Goal: Task Accomplishment & Management: Use online tool/utility

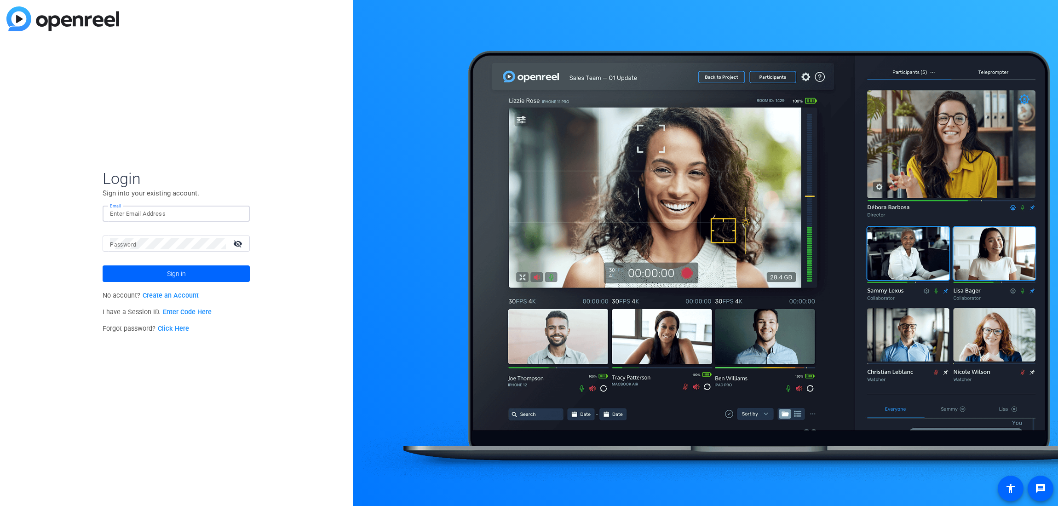
click at [181, 212] on input "Email" at bounding box center [176, 213] width 132 height 11
click at [199, 311] on link "Enter Code Here" at bounding box center [187, 312] width 49 height 8
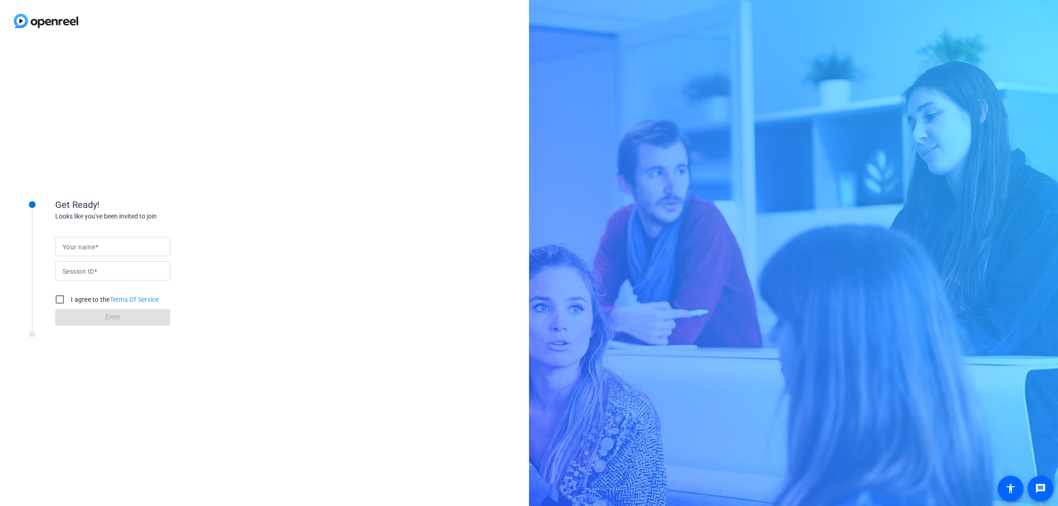
click at [115, 246] on input "Your name" at bounding box center [113, 246] width 100 height 11
type input "[PERSON_NAME]"
click at [106, 265] on input "Session ID" at bounding box center [113, 270] width 100 height 11
paste input "AepQ"
type input "AepQ"
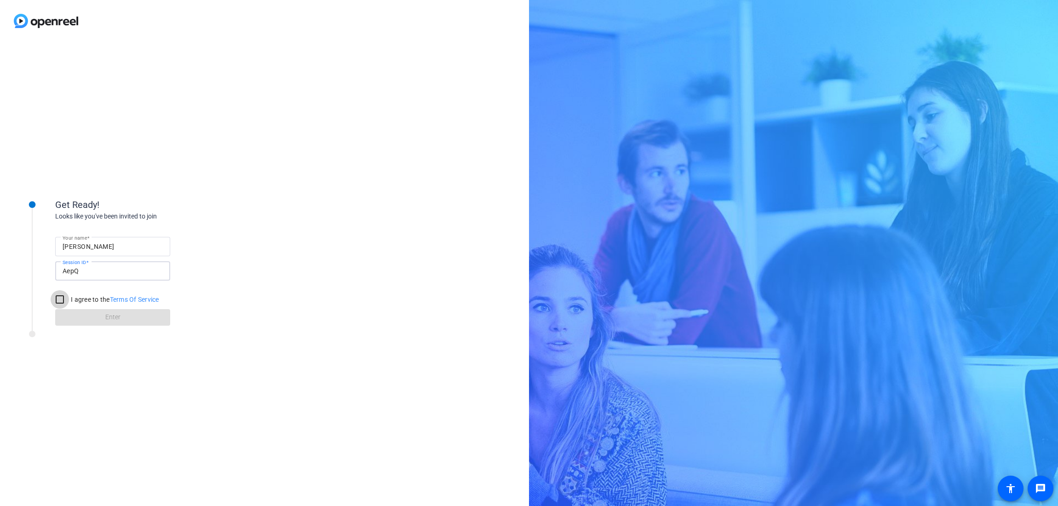
drag, startPoint x: 60, startPoint y: 298, endPoint x: 83, endPoint y: 308, distance: 25.2
click at [60, 298] on input "I agree to the Terms Of Service" at bounding box center [60, 299] width 18 height 18
checkbox input "true"
click at [102, 314] on span at bounding box center [112, 317] width 115 height 22
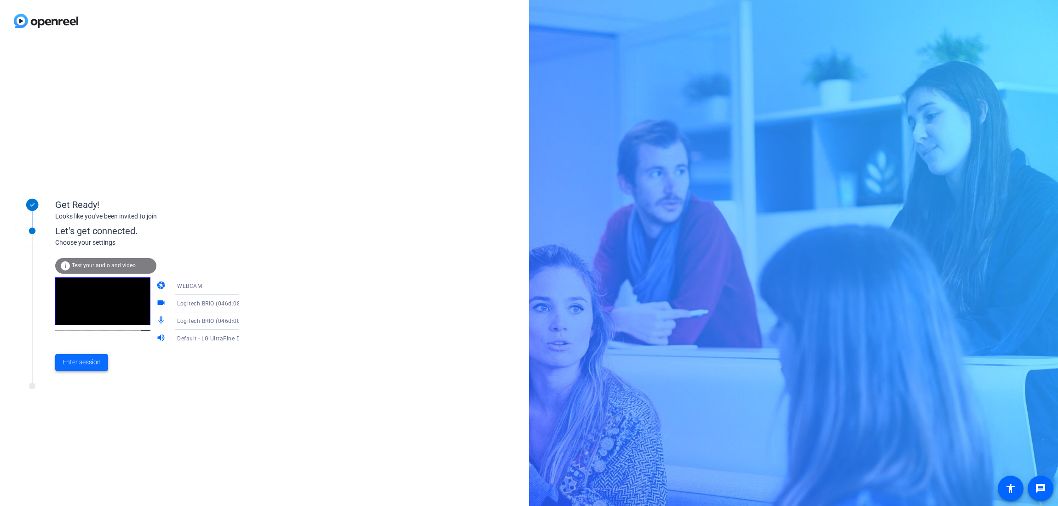
click at [85, 366] on span "Enter session" at bounding box center [82, 362] width 38 height 10
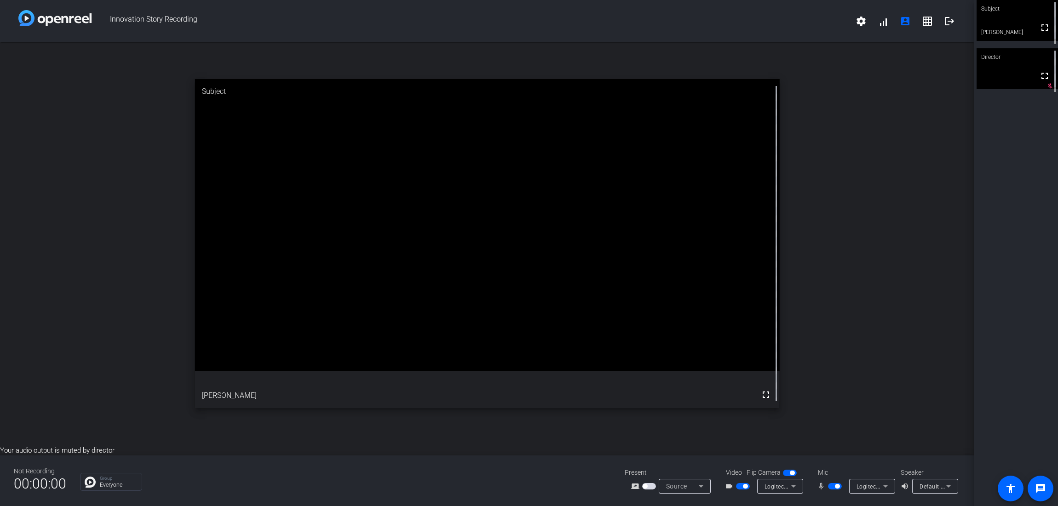
click at [931, 485] on span "Default - LG UltraFine Display Audio (043e:9a64)" at bounding box center [984, 485] width 131 height 7
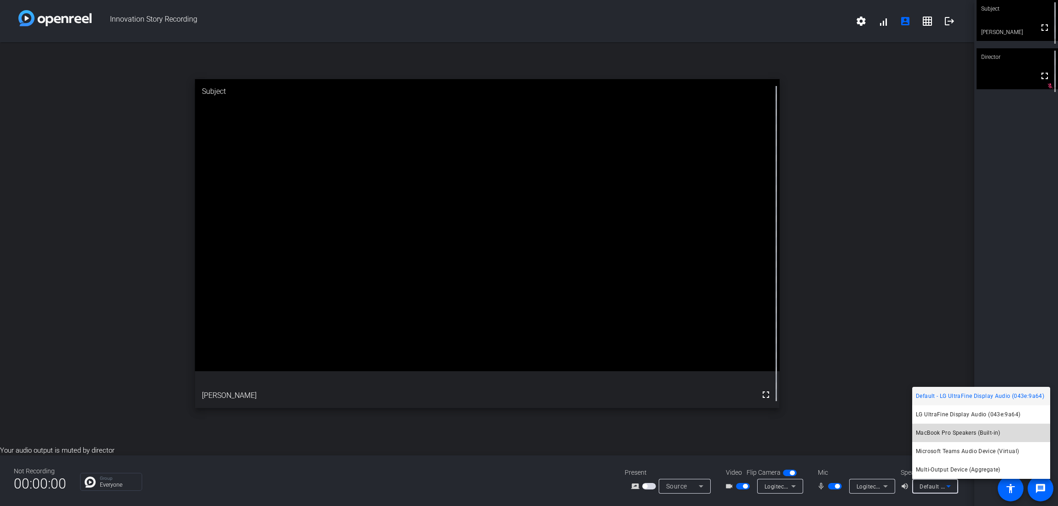
click at [958, 434] on span "MacBook Pro Speakers (Built-in)" at bounding box center [958, 432] width 85 height 11
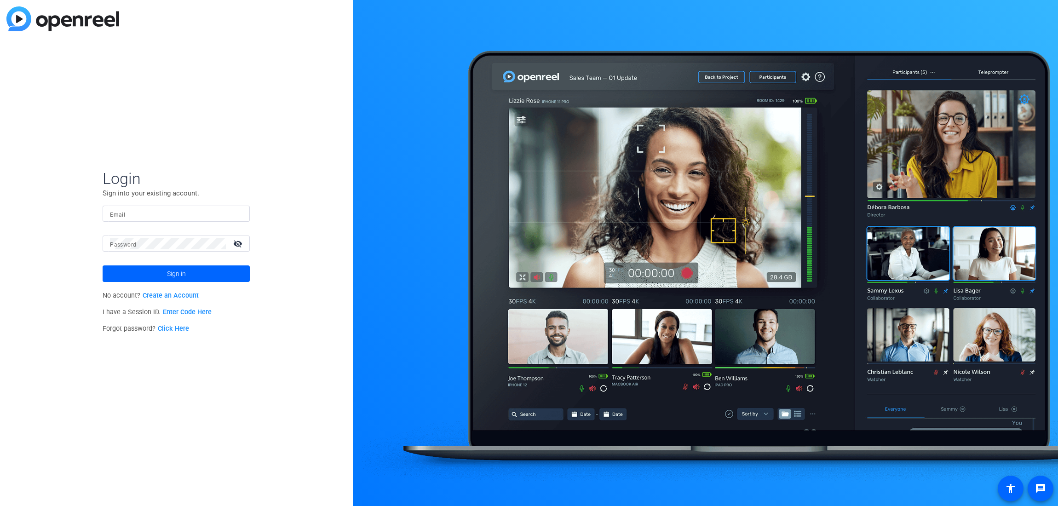
click at [173, 214] on input "Email" at bounding box center [176, 213] width 132 height 11
type input "[PERSON_NAME][EMAIL_ADDRESS][PERSON_NAME][DOMAIN_NAME]"
click at [145, 270] on span at bounding box center [176, 274] width 147 height 22
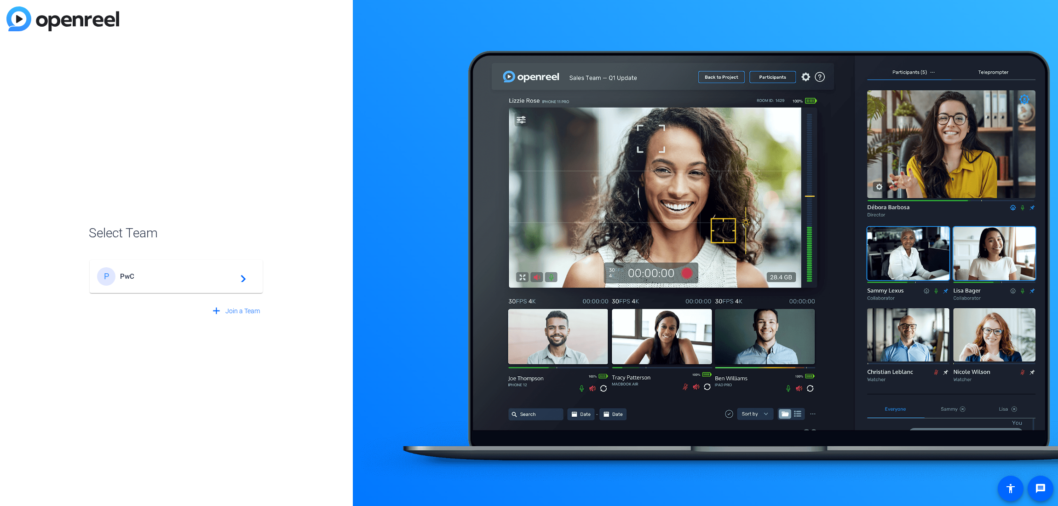
click at [172, 271] on div "P PwC navigate_next" at bounding box center [176, 276] width 158 height 18
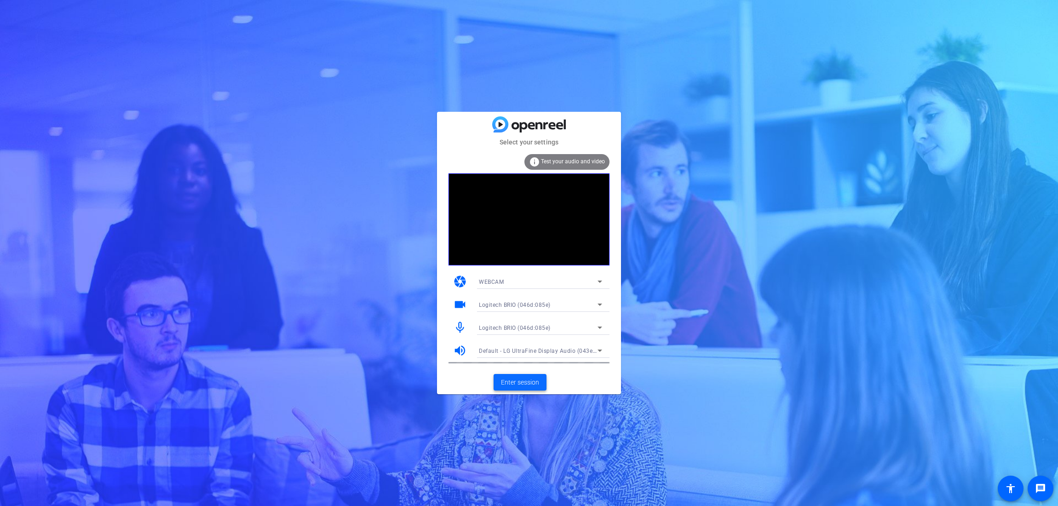
click at [522, 381] on span "Enter session" at bounding box center [520, 383] width 38 height 10
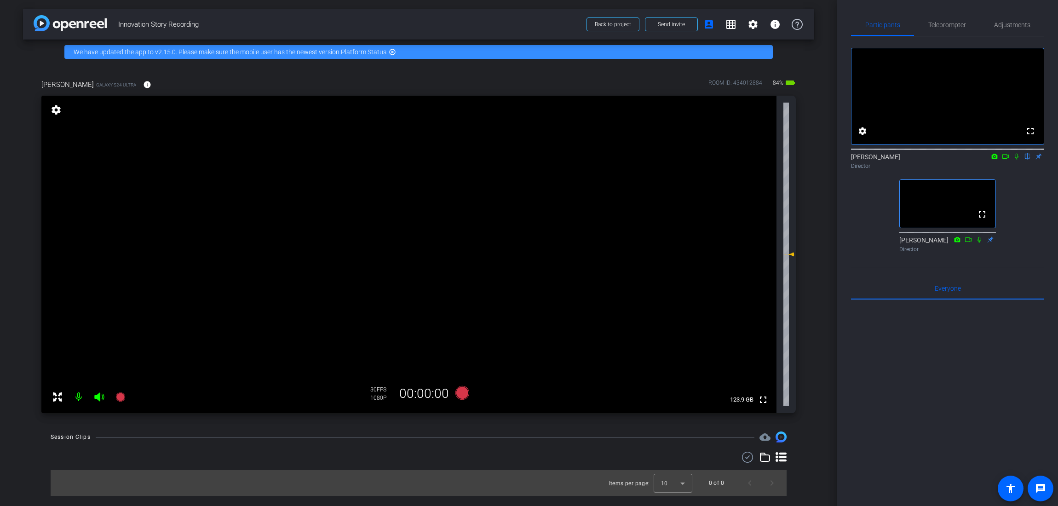
click at [1014, 160] on icon at bounding box center [1016, 156] width 7 height 6
click at [994, 160] on icon at bounding box center [993, 156] width 7 height 6
click at [1005, 171] on div at bounding box center [529, 253] width 1058 height 506
click at [1007, 159] on icon at bounding box center [1005, 156] width 6 height 5
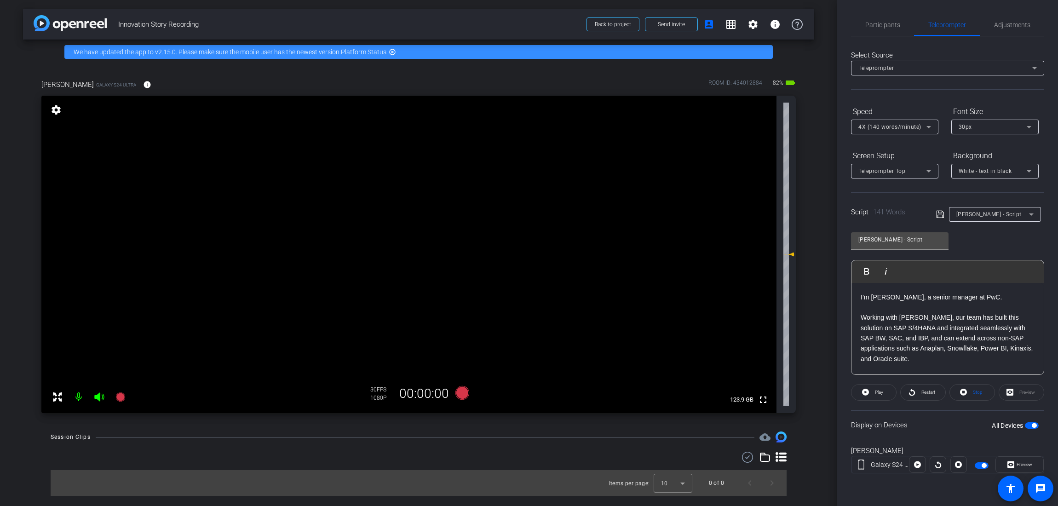
type input "Innovation Story - [PERSON_NAME]"
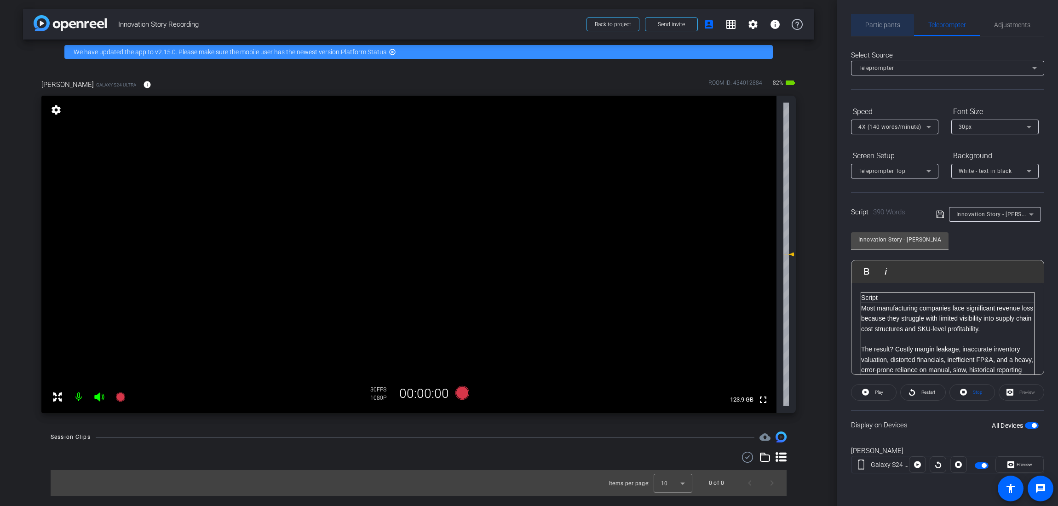
click at [882, 26] on span "Participants" at bounding box center [882, 25] width 35 height 6
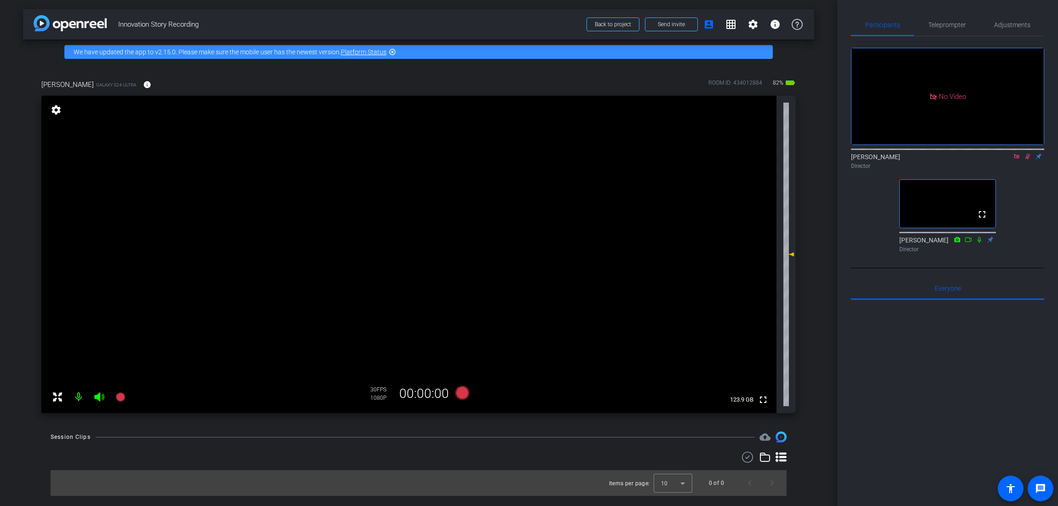
click at [1026, 153] on icon at bounding box center [1027, 156] width 7 height 6
click at [1027, 153] on icon at bounding box center [1027, 156] width 7 height 6
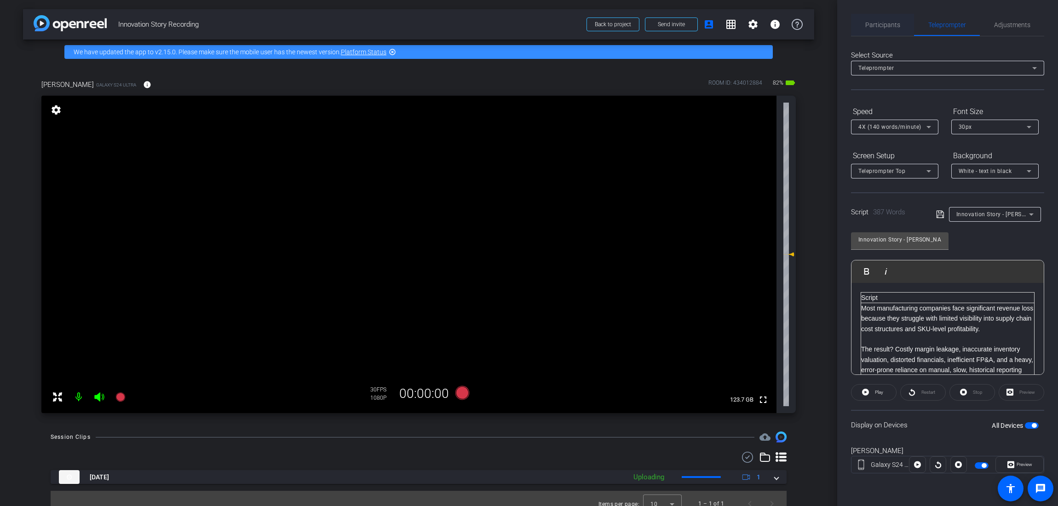
click at [880, 23] on span "Partici pants" at bounding box center [882, 25] width 35 height 6
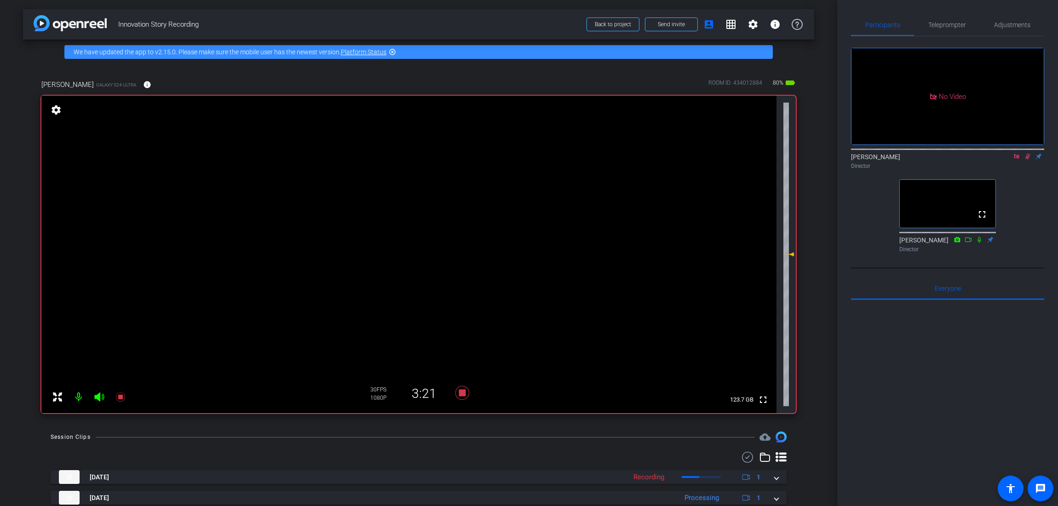
click at [1026, 153] on icon at bounding box center [1027, 156] width 7 height 6
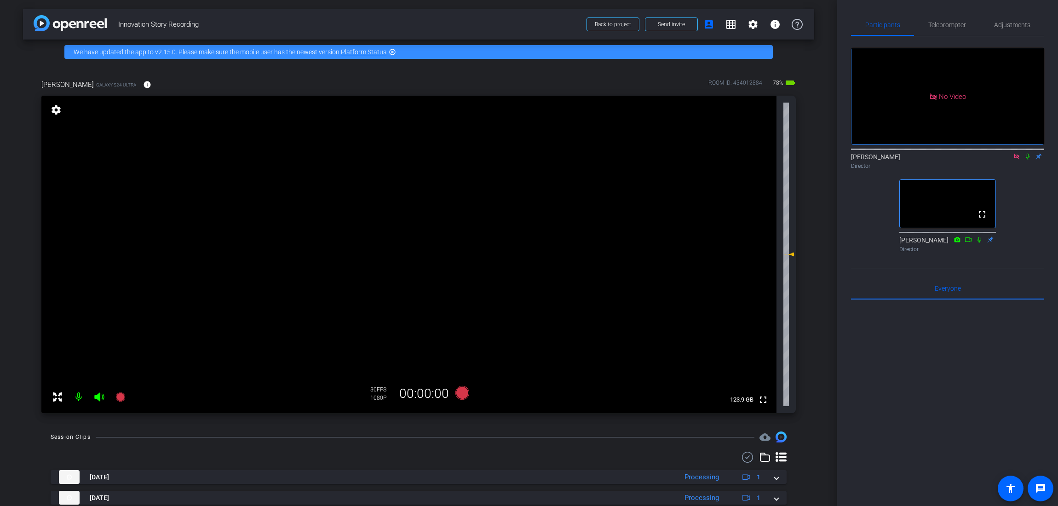
click at [1026, 154] on icon at bounding box center [1027, 157] width 4 height 6
click at [1028, 154] on icon at bounding box center [1027, 157] width 5 height 6
click at [1027, 153] on icon at bounding box center [1027, 156] width 7 height 6
click at [1026, 154] on icon at bounding box center [1027, 157] width 5 height 6
click at [944, 25] on span "Teleprompter" at bounding box center [947, 25] width 38 height 6
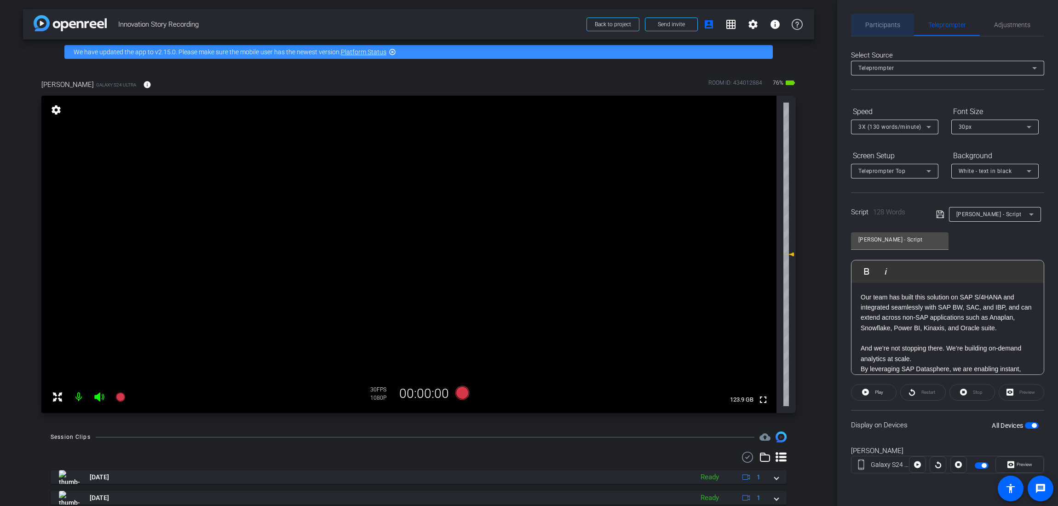
click at [883, 28] on span "Partic i pants" at bounding box center [882, 25] width 35 height 6
